Goal: Transaction & Acquisition: Purchase product/service

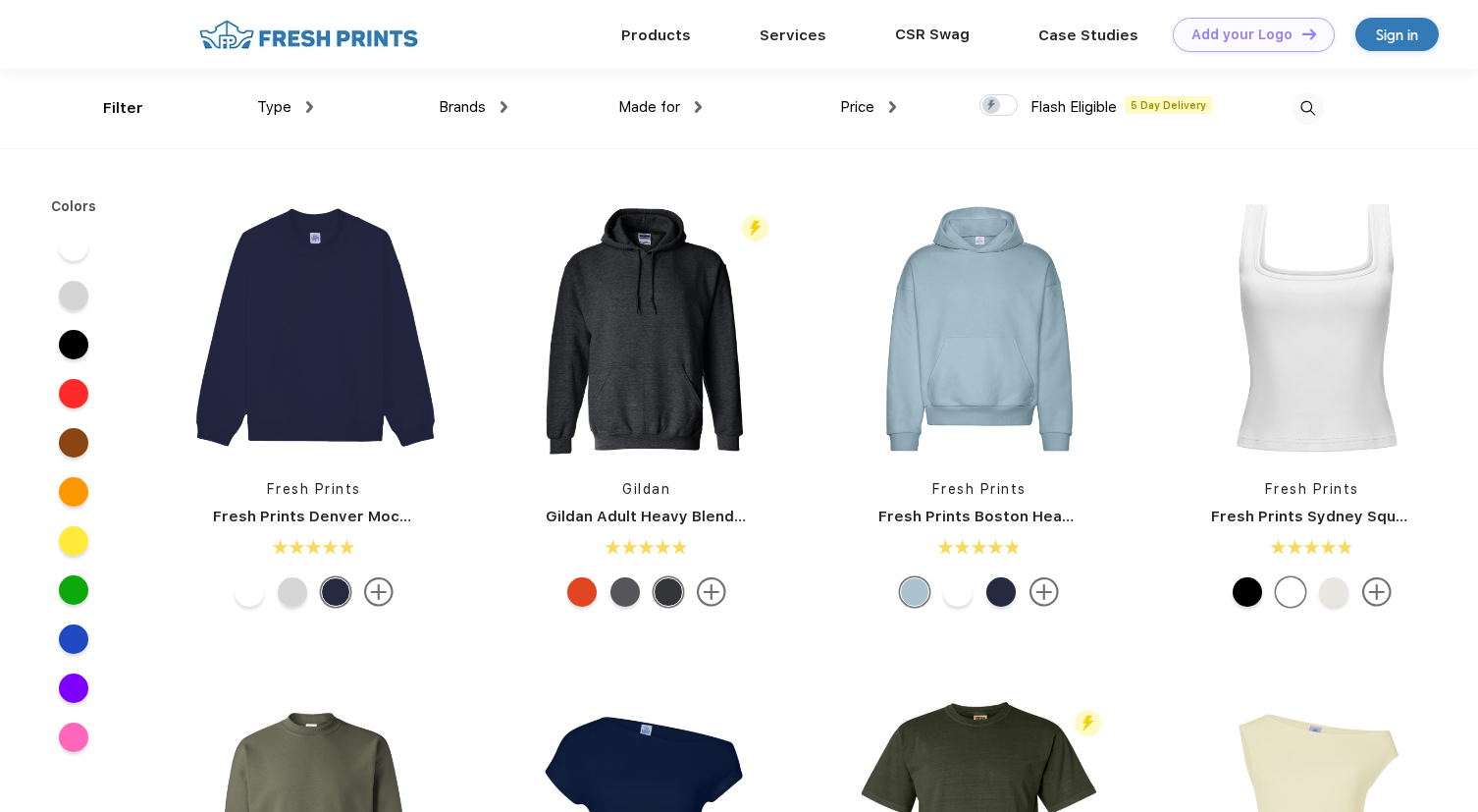
scroll to position [1, 0]
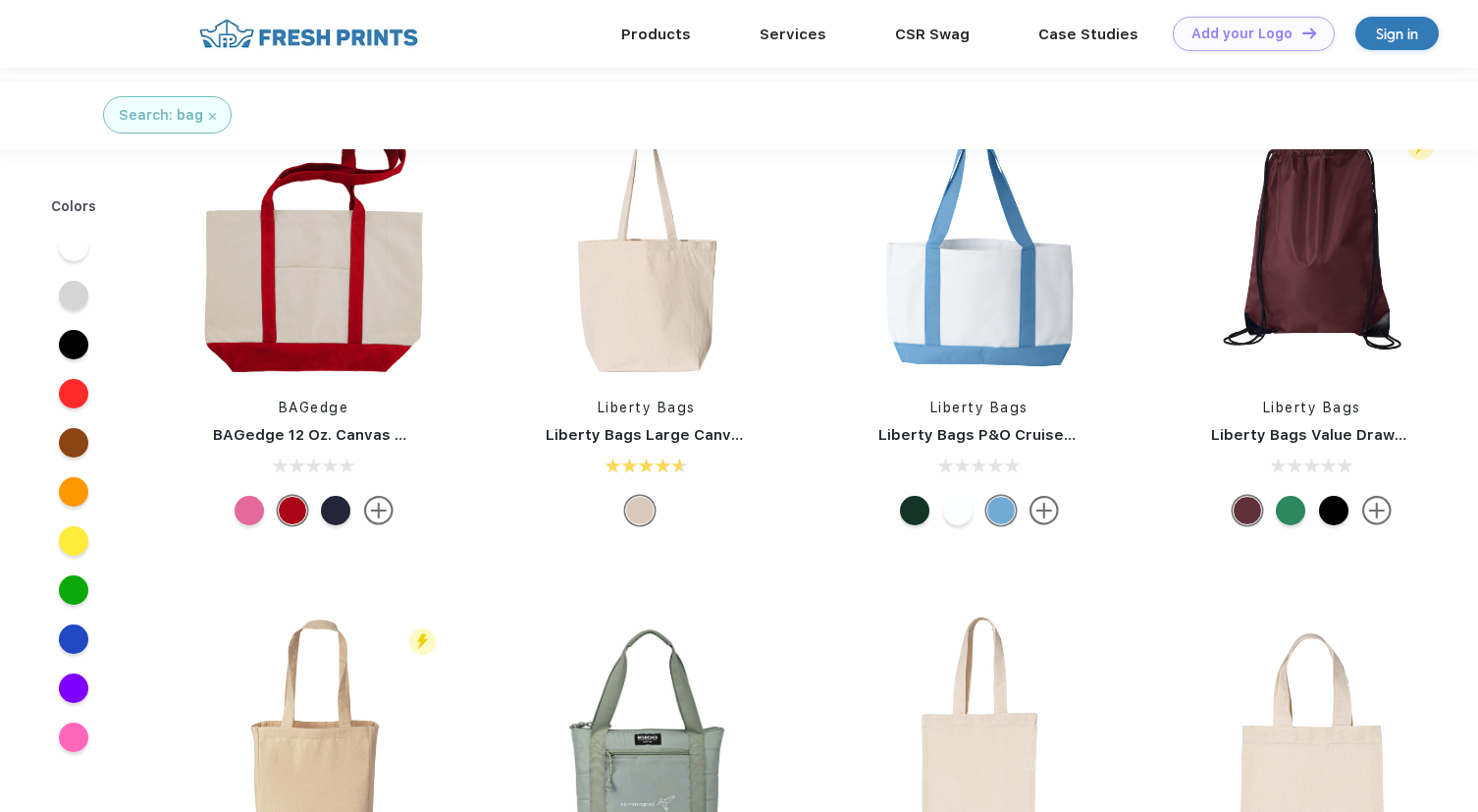
scroll to position [480, 0]
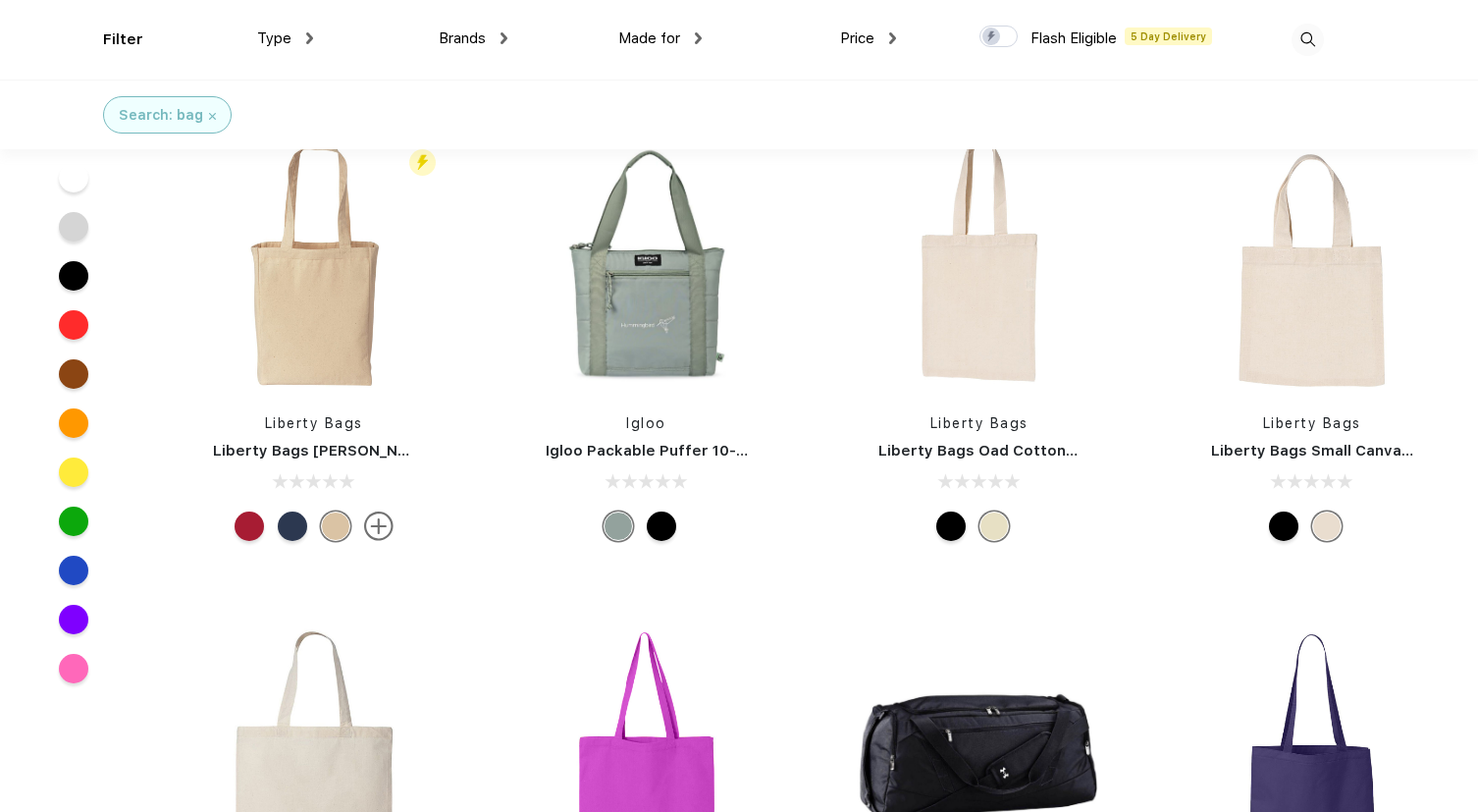
click at [669, 526] on div at bounding box center [662, 527] width 30 height 30
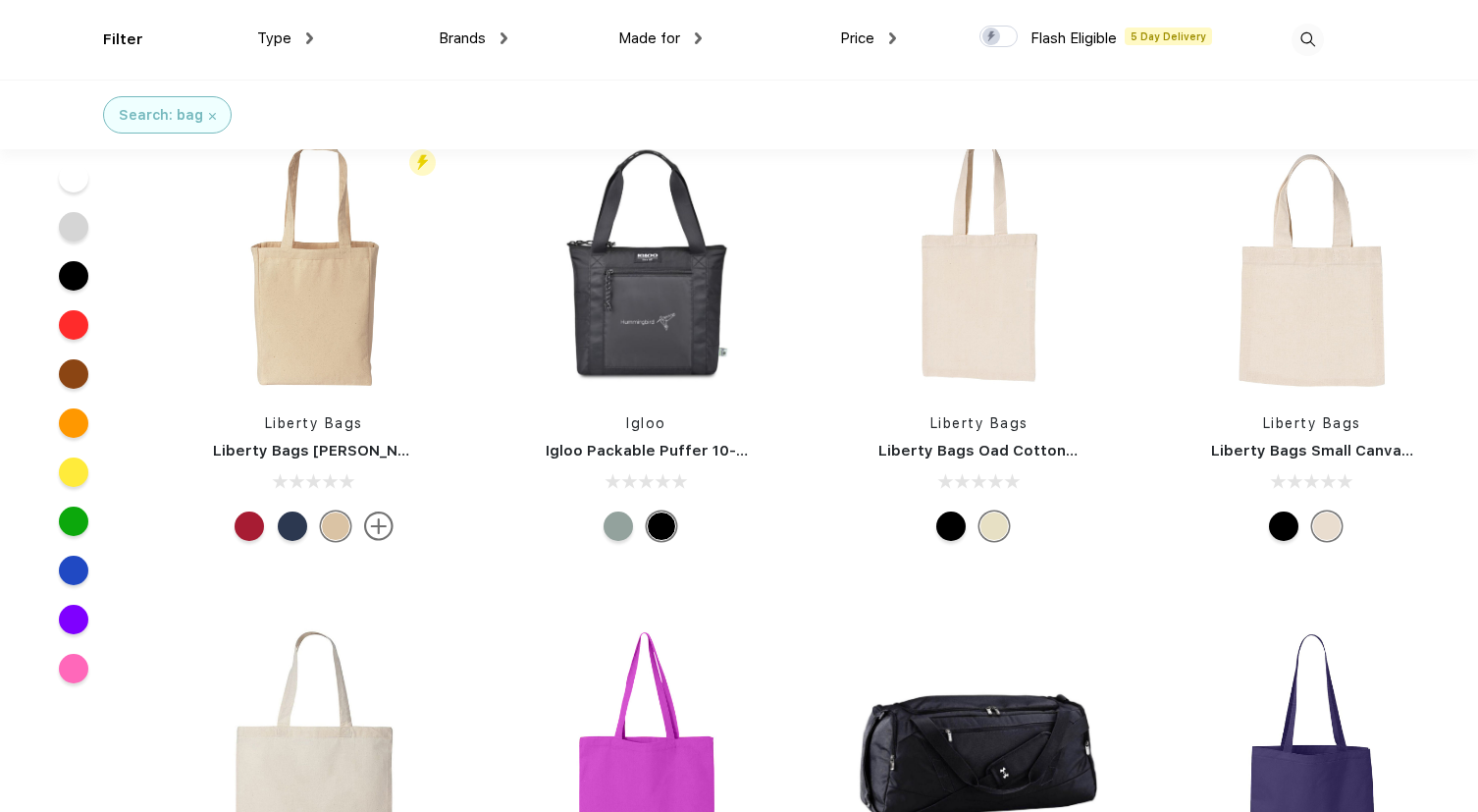
click at [612, 533] on div at bounding box center [618, 527] width 30 height 30
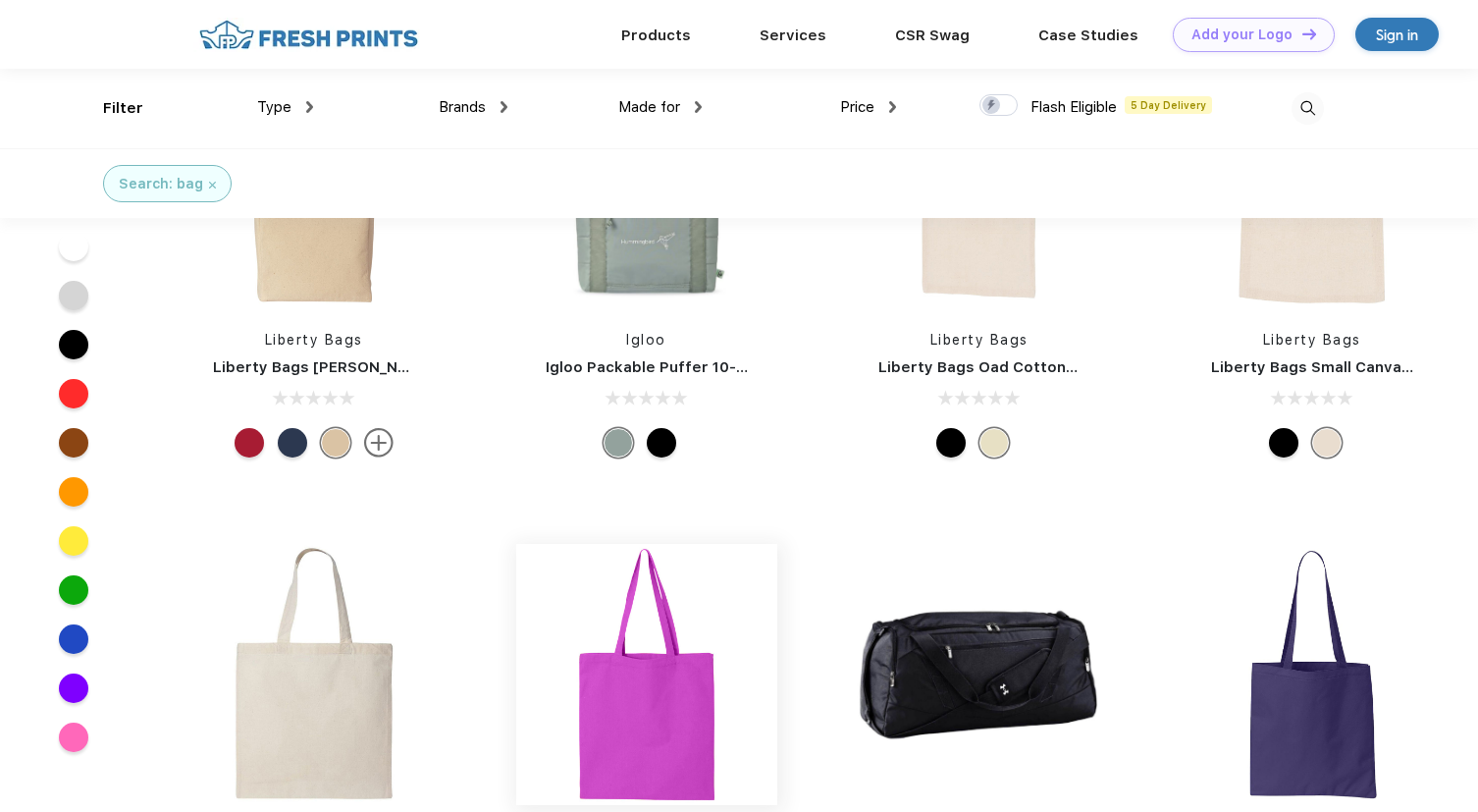
scroll to position [435, 0]
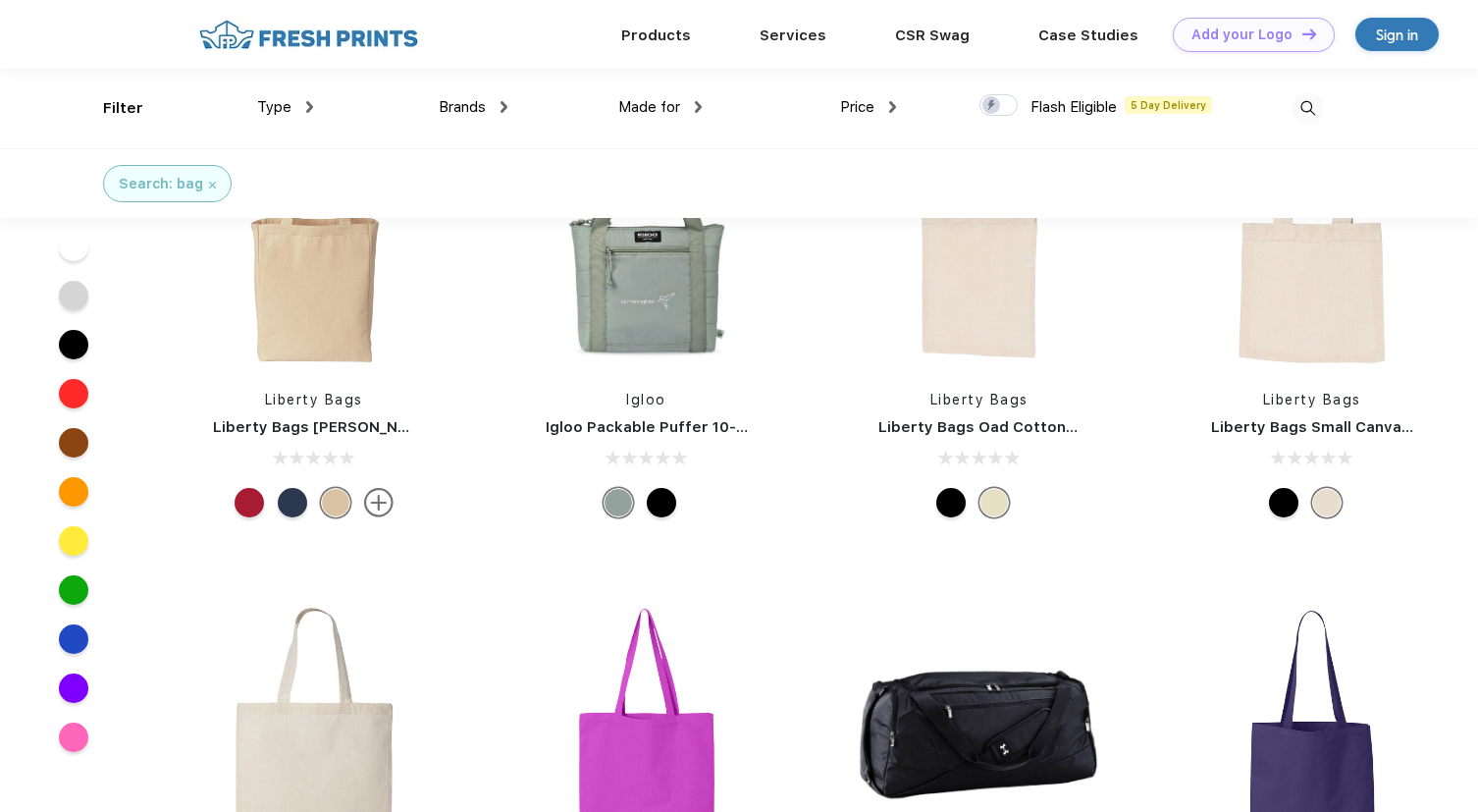
click at [667, 514] on div at bounding box center [662, 503] width 30 height 30
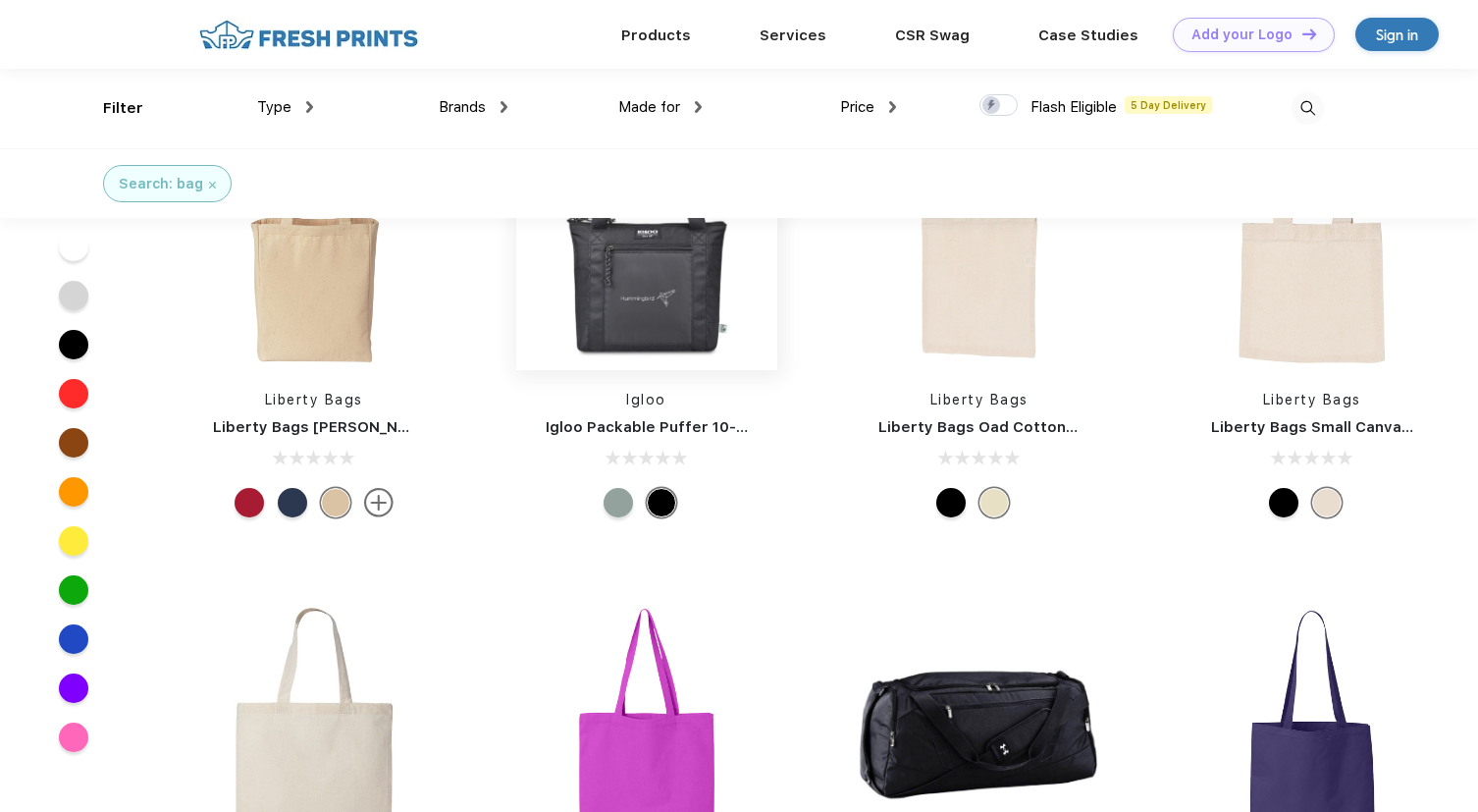
click at [680, 291] on img at bounding box center [647, 239] width 261 height 261
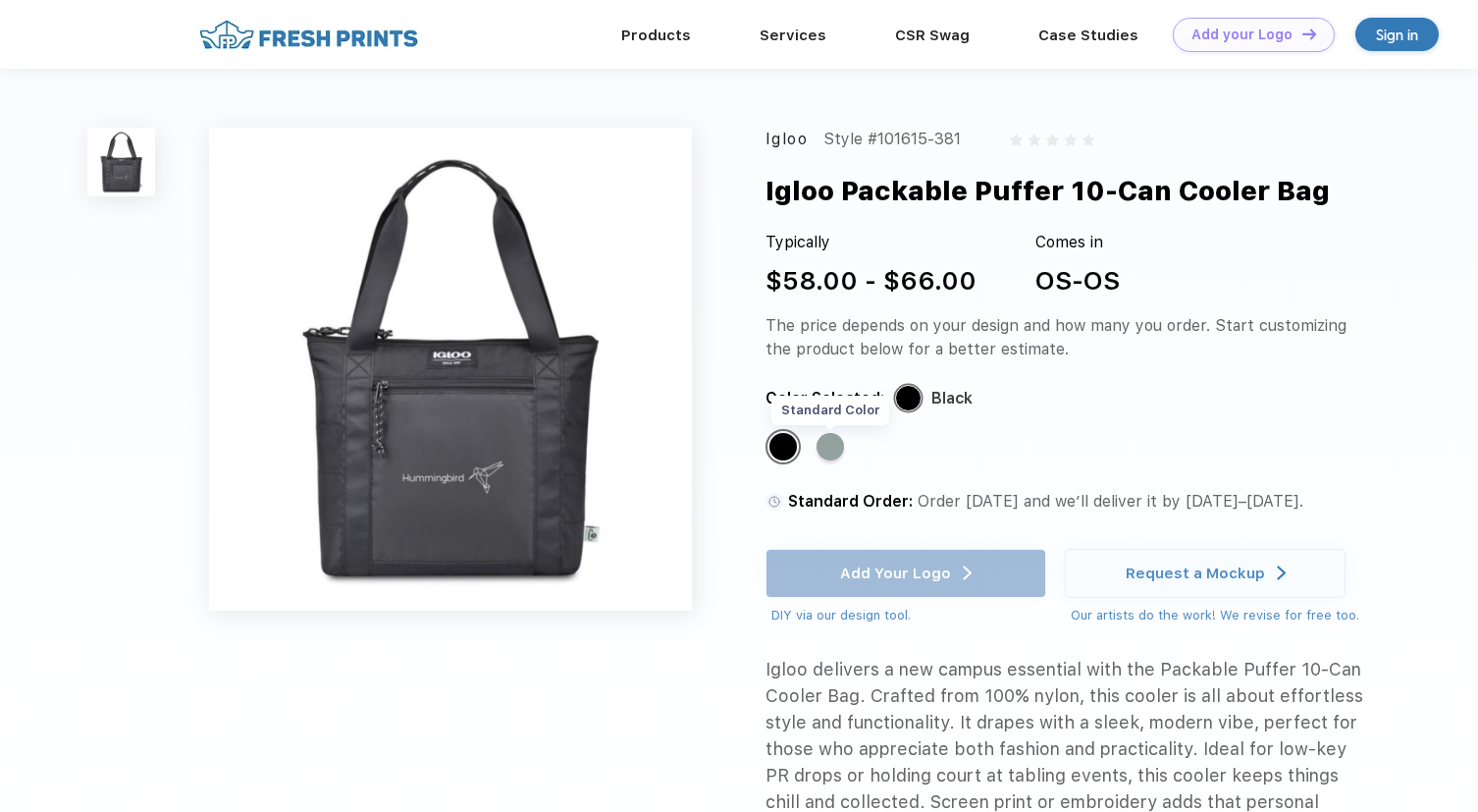
click at [832, 447] on div "Standard Color" at bounding box center [831, 447] width 28 height 28
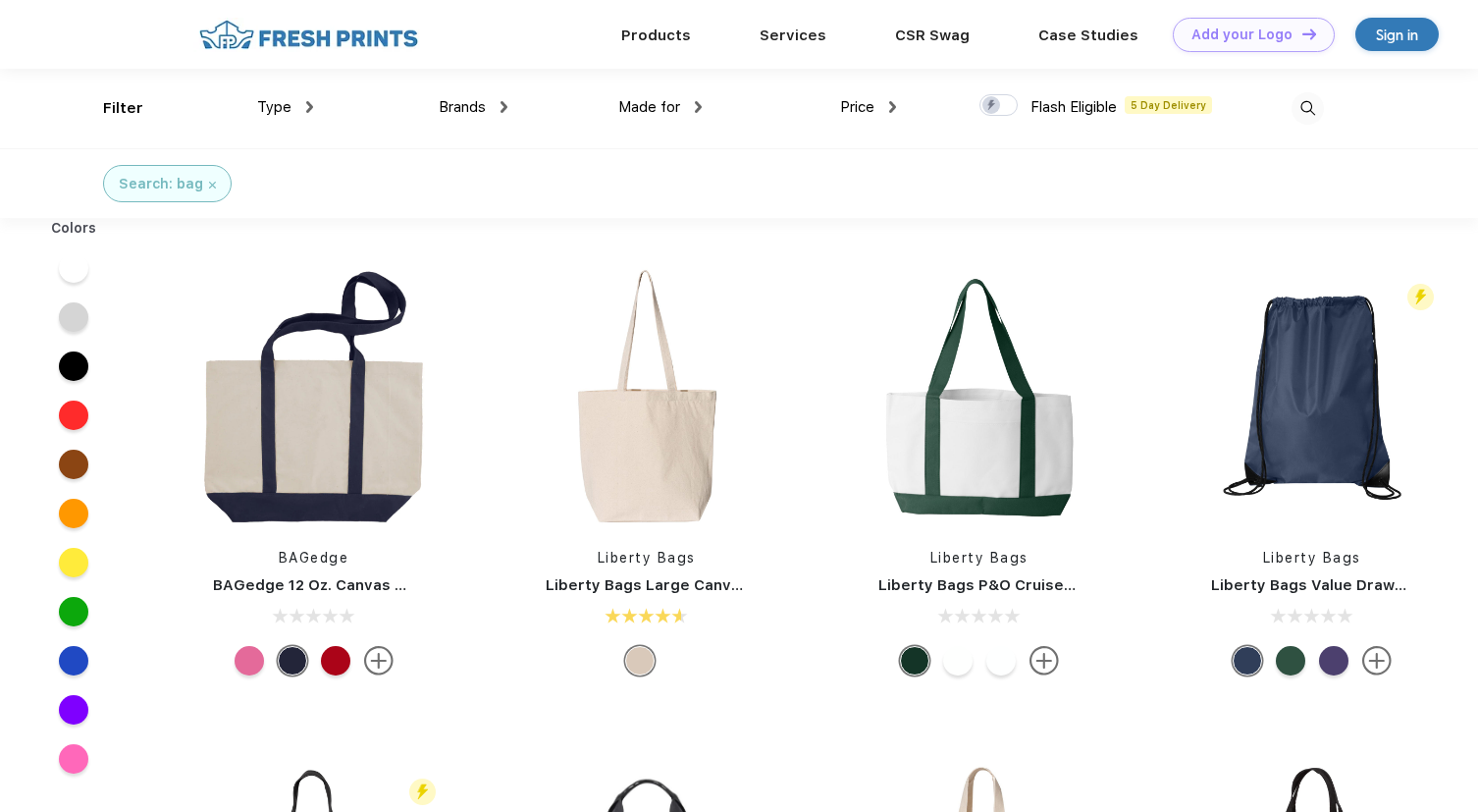
click at [282, 115] on span "Type" at bounding box center [274, 107] width 35 height 18
click at [292, 108] on div "Type" at bounding box center [285, 107] width 56 height 23
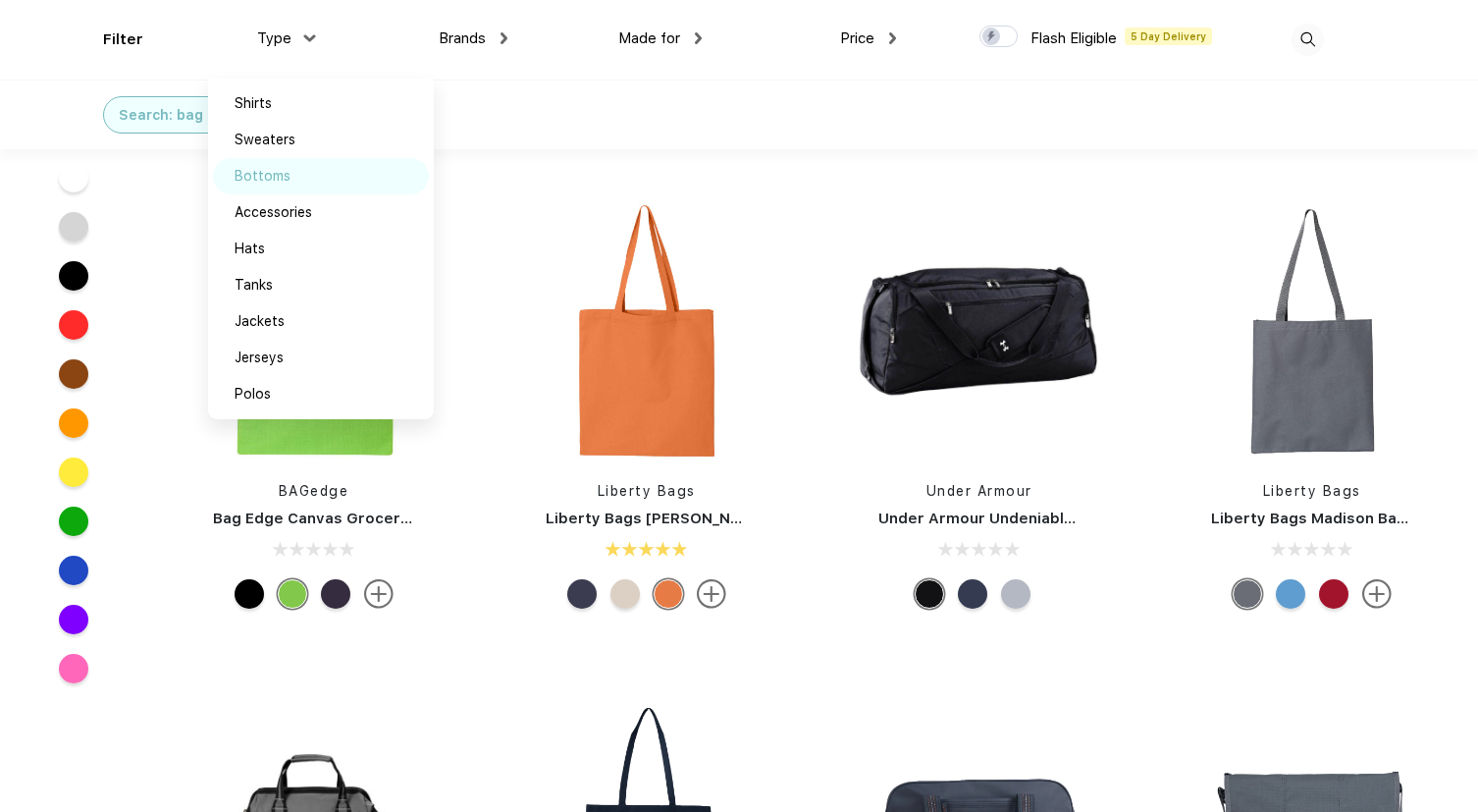
scroll to position [957, 0]
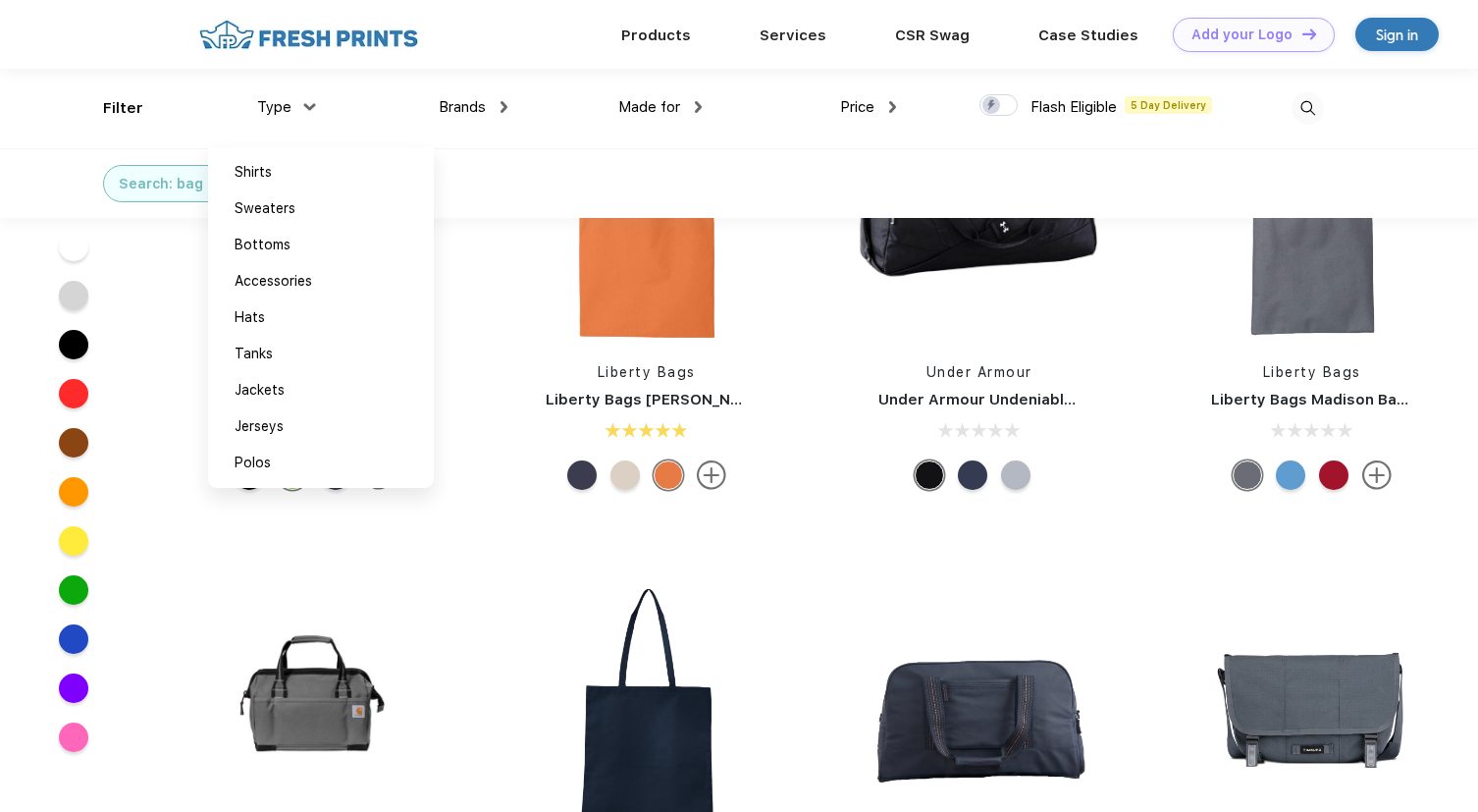
click at [652, 123] on div "Made for Unisex Women Men Youth" at bounding box center [605, 109] width 195 height 79
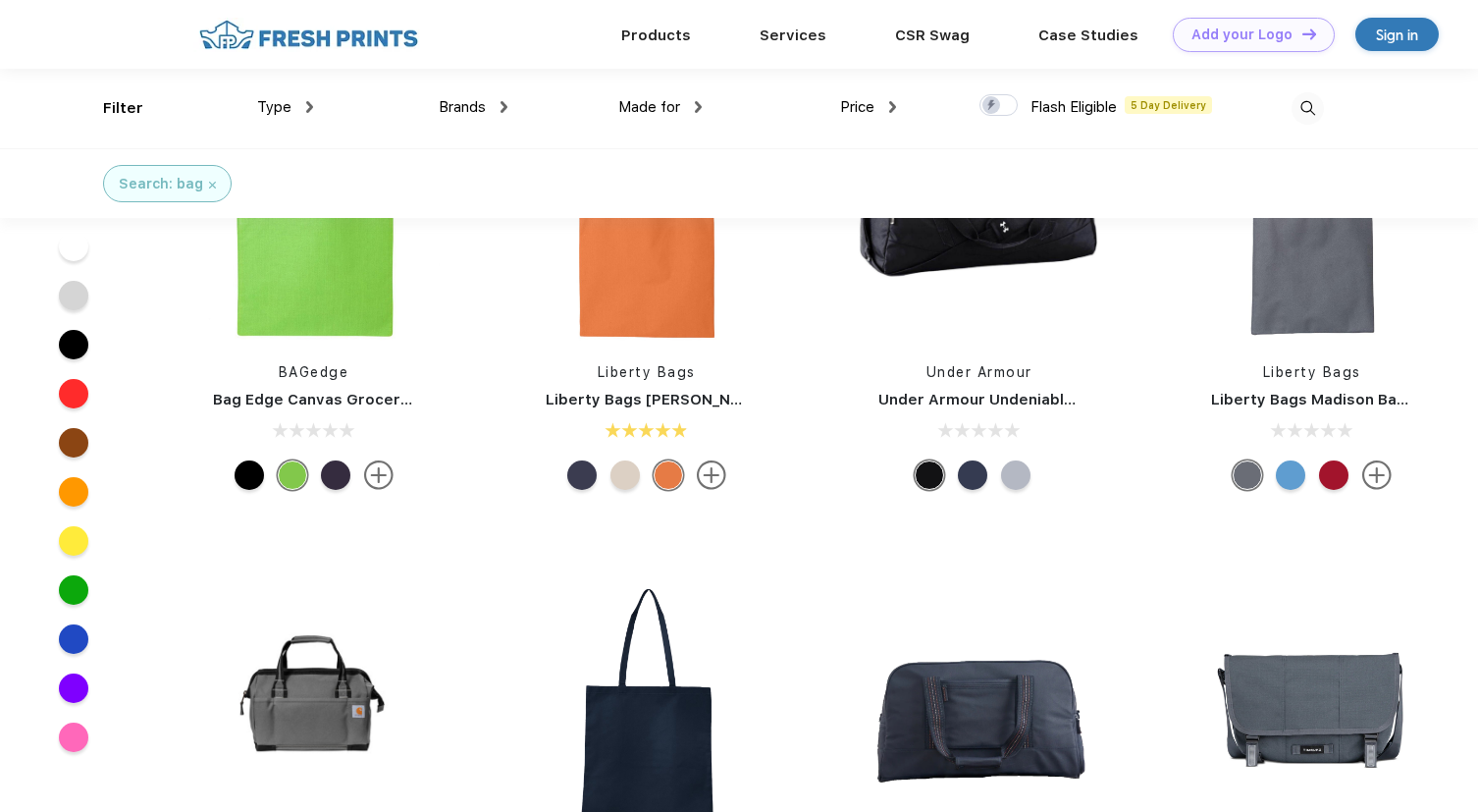
click at [652, 104] on span "Made for" at bounding box center [649, 107] width 62 height 18
click at [682, 118] on div "Made for Unisex Women Men Youth" at bounding box center [605, 109] width 195 height 79
click at [681, 107] on span "Made for" at bounding box center [649, 107] width 62 height 18
click at [698, 104] on img at bounding box center [698, 107] width 7 height 12
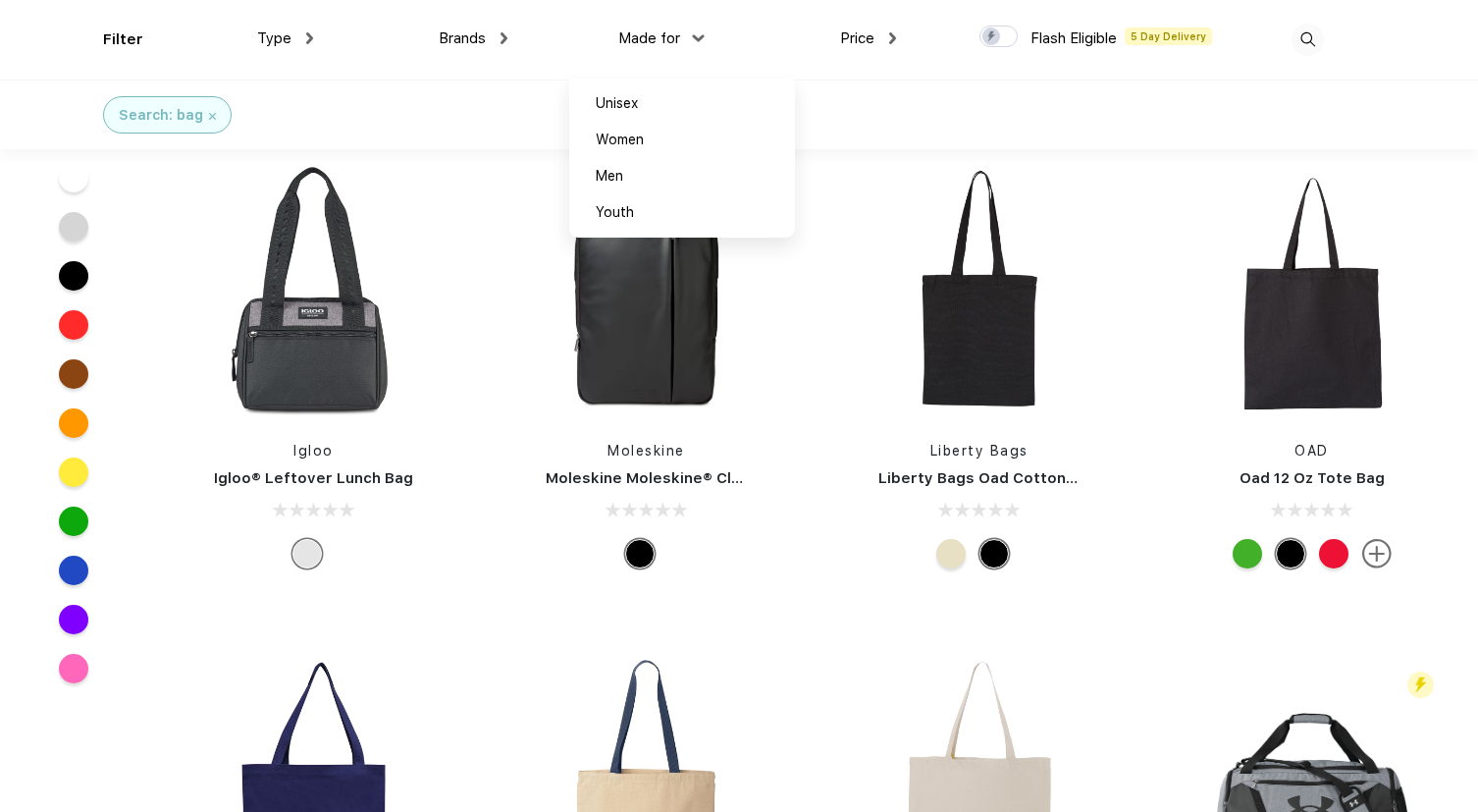
scroll to position [2234, 0]
